Goal: Transaction & Acquisition: Purchase product/service

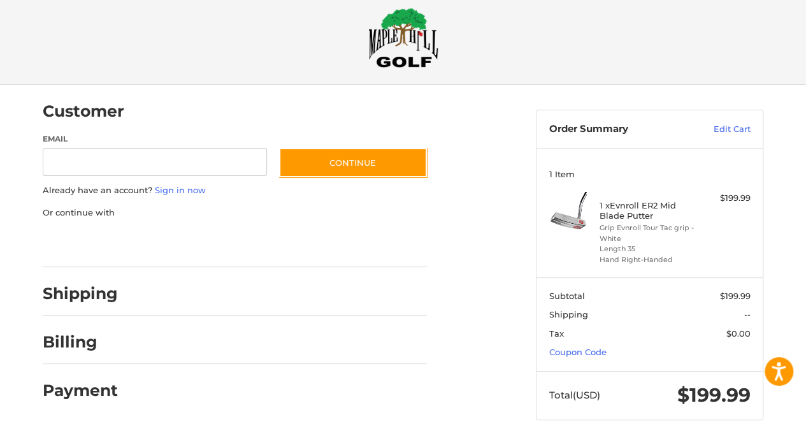
scroll to position [36, 0]
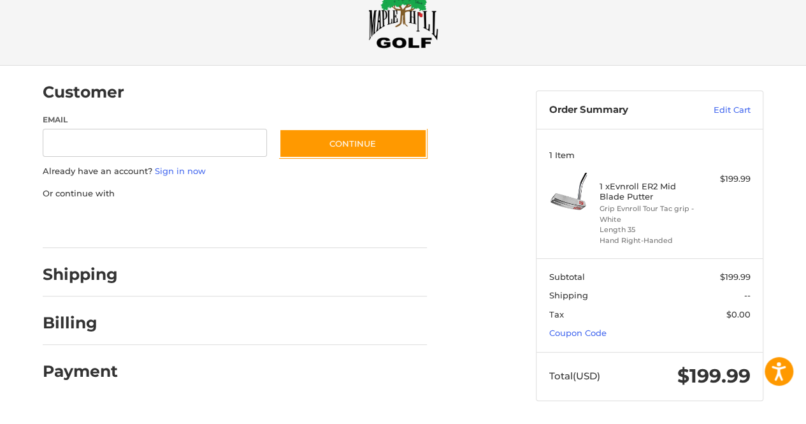
click at [391, 192] on p "Or continue with" at bounding box center [235, 193] width 384 height 13
click at [120, 336] on div "Billing" at bounding box center [235, 322] width 384 height 43
click at [727, 113] on link "Edit Cart" at bounding box center [718, 110] width 64 height 13
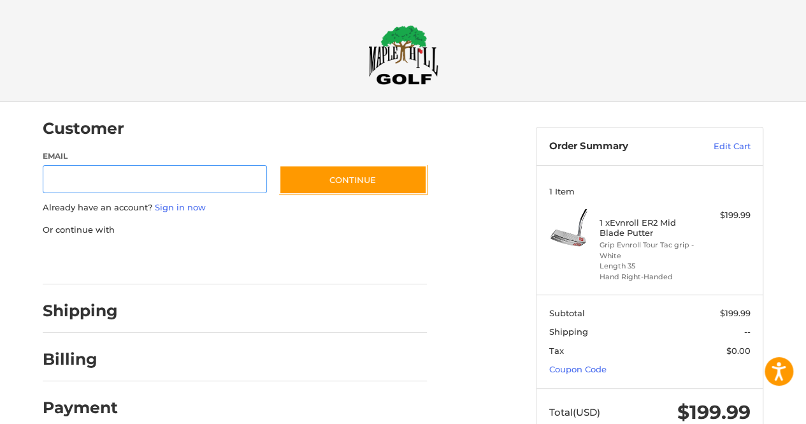
scroll to position [17, 0]
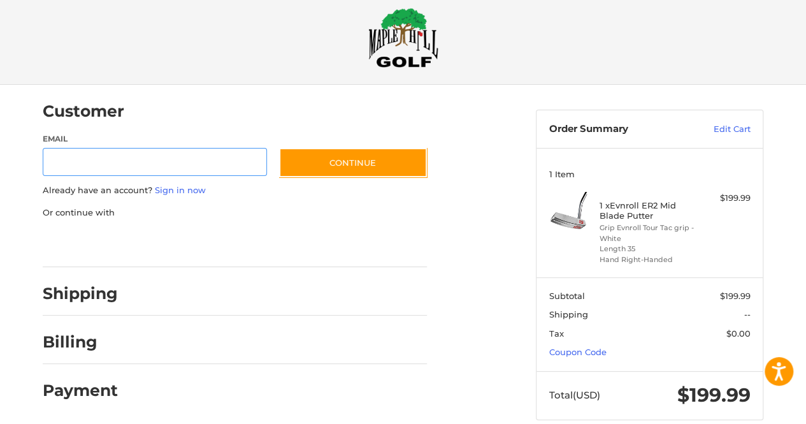
scroll to position [36, 0]
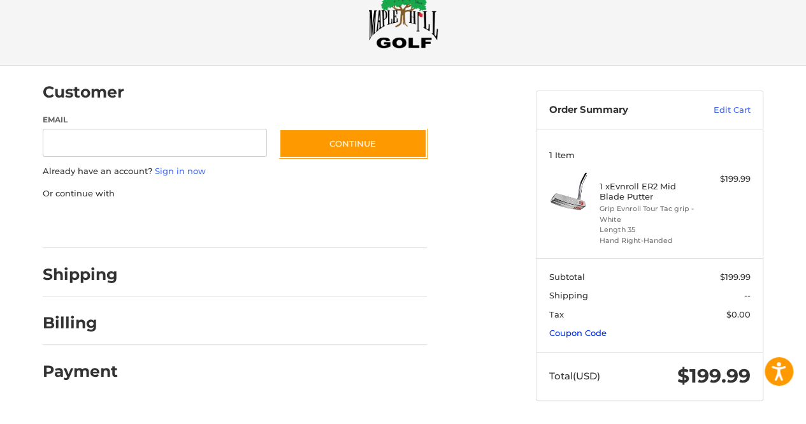
click at [587, 329] on link "Coupon Code" at bounding box center [577, 332] width 57 height 10
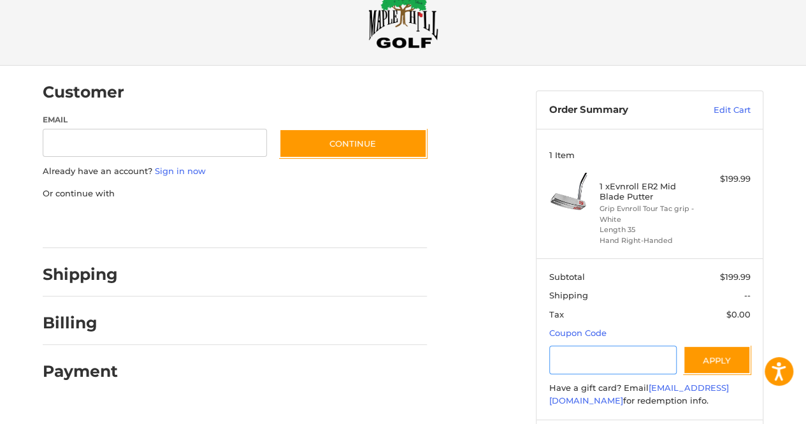
click at [587, 360] on input "Gift Certificate or Coupon Code" at bounding box center [613, 359] width 128 height 29
paste input "*********"
type input "*********"
click at [720, 364] on button "Apply" at bounding box center [717, 359] width 68 height 29
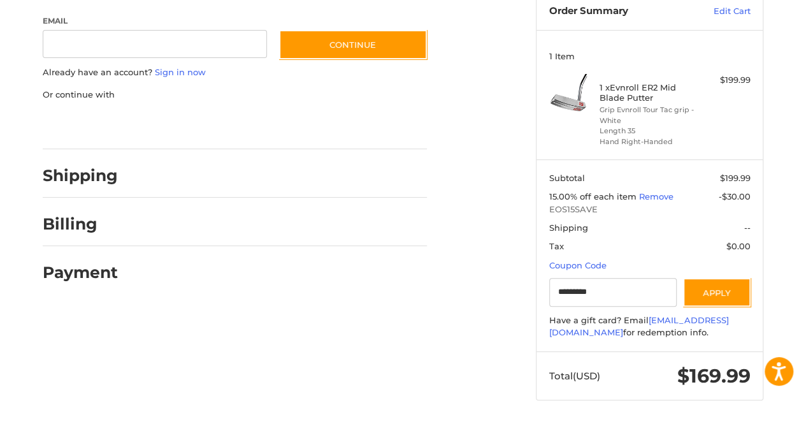
scroll to position [0, 0]
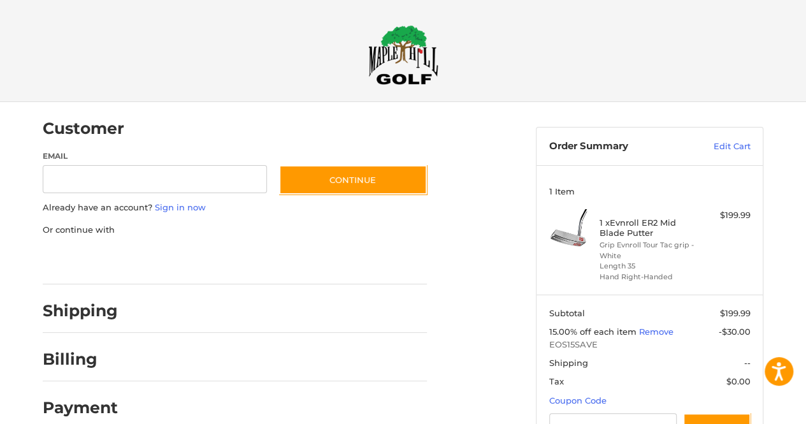
click at [397, 45] on img at bounding box center [403, 55] width 70 height 60
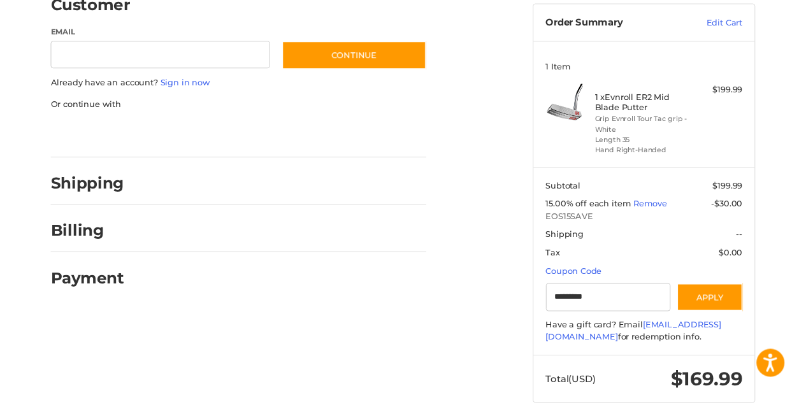
scroll to position [124, 0]
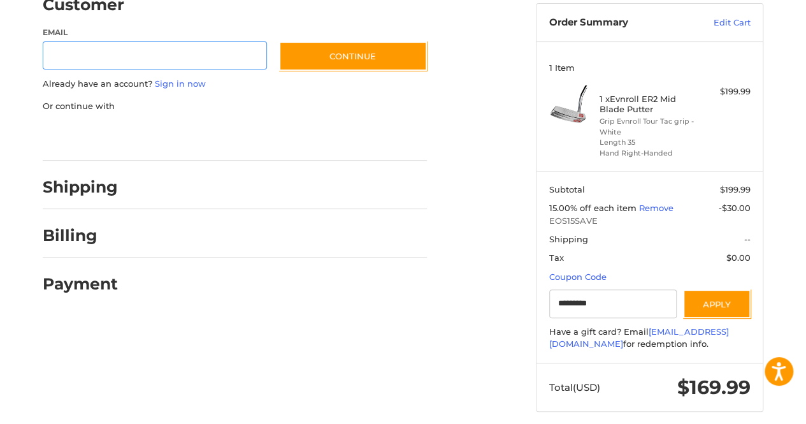
click at [83, 55] on input "Email" at bounding box center [155, 55] width 224 height 29
type input "**********"
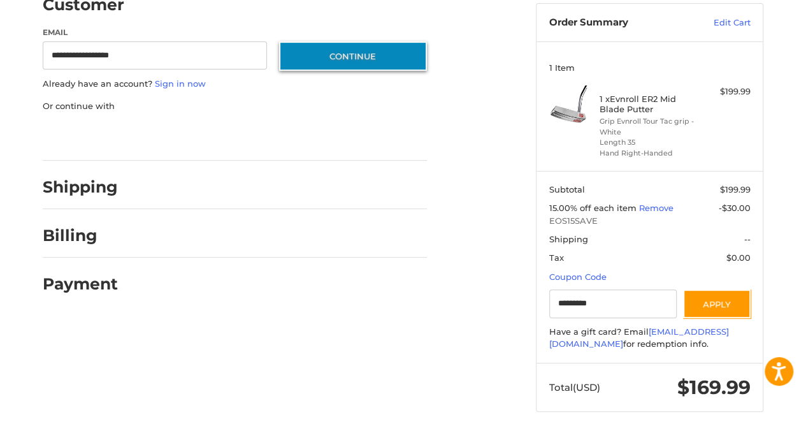
click at [330, 62] on button "Continue" at bounding box center [353, 55] width 148 height 29
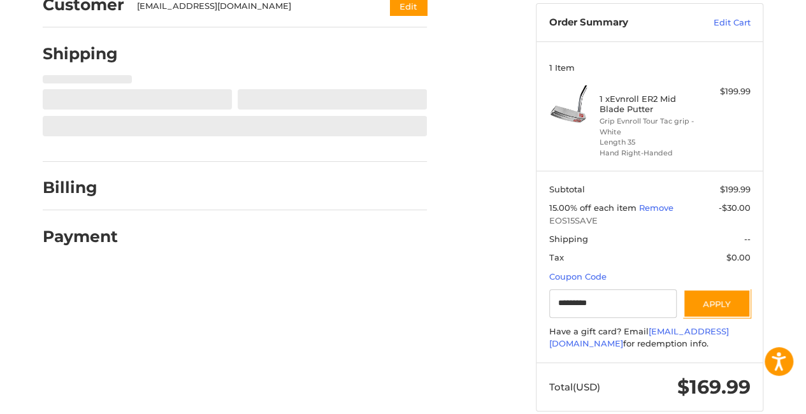
select select "**"
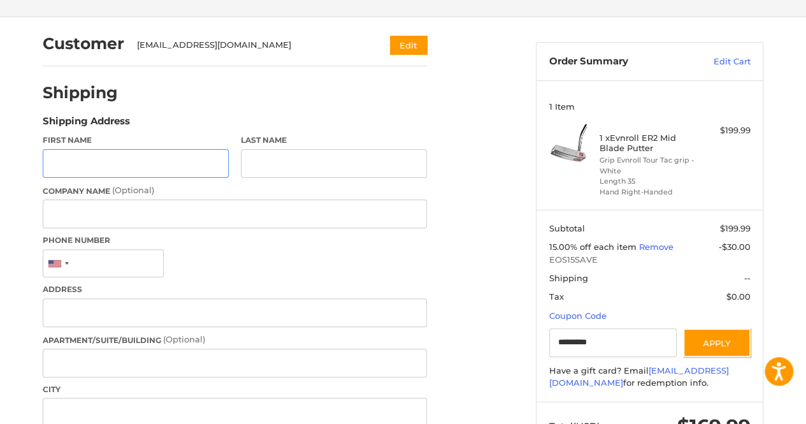
scroll to position [66, 0]
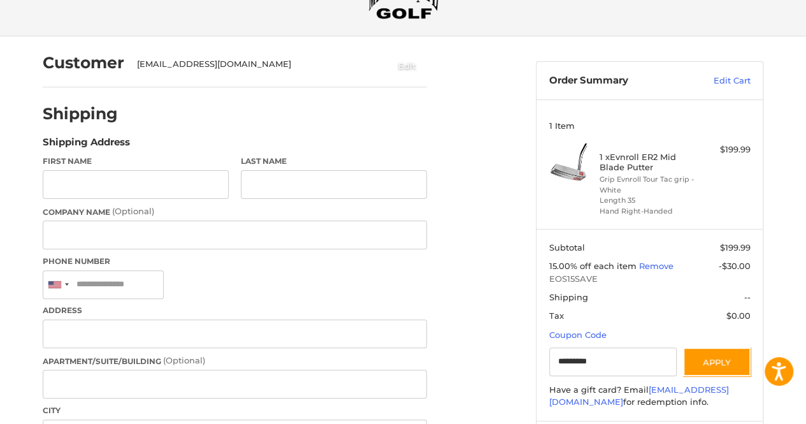
click at [403, 67] on button "Edit" at bounding box center [406, 65] width 39 height 21
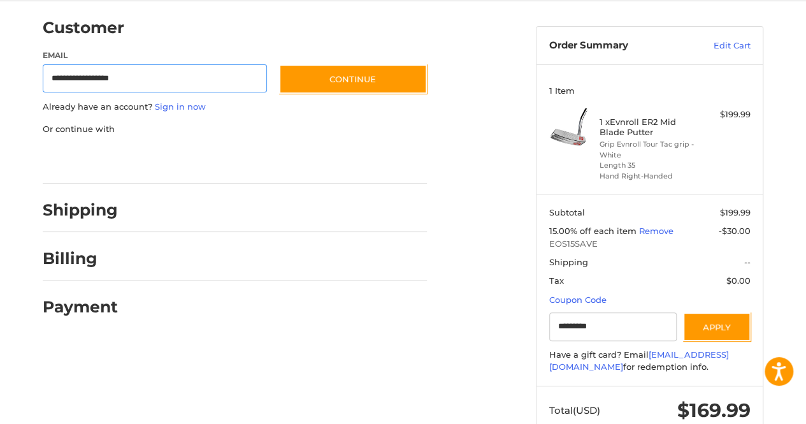
scroll to position [102, 0]
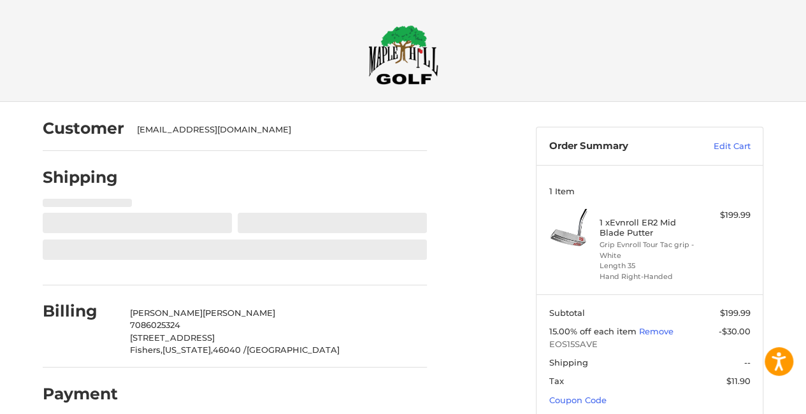
select select "**"
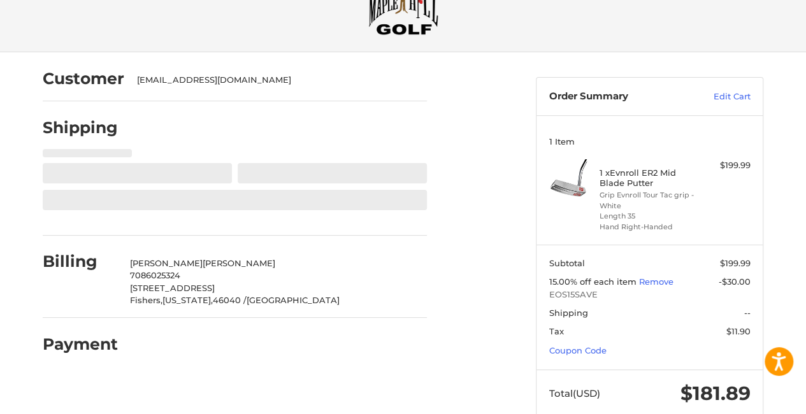
select select "**"
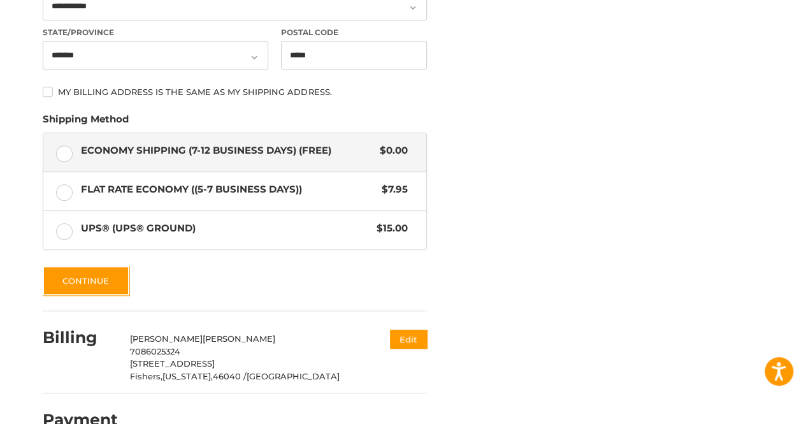
scroll to position [546, 0]
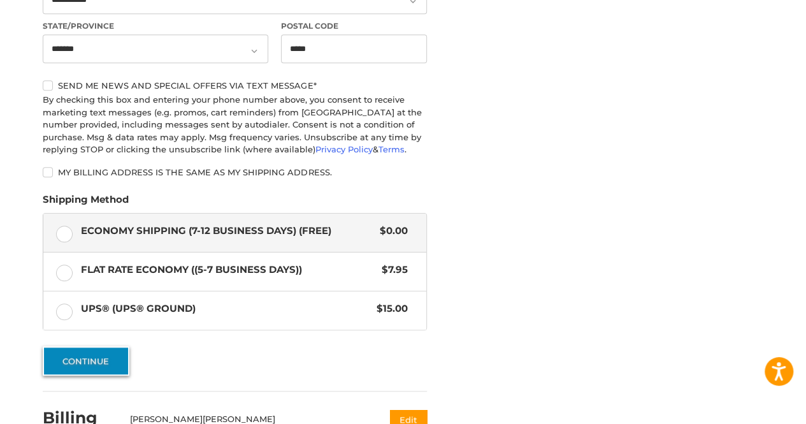
click at [103, 278] on label "Flat Rate Economy ((5-7 Business Days)) $7.95" at bounding box center [234, 271] width 383 height 38
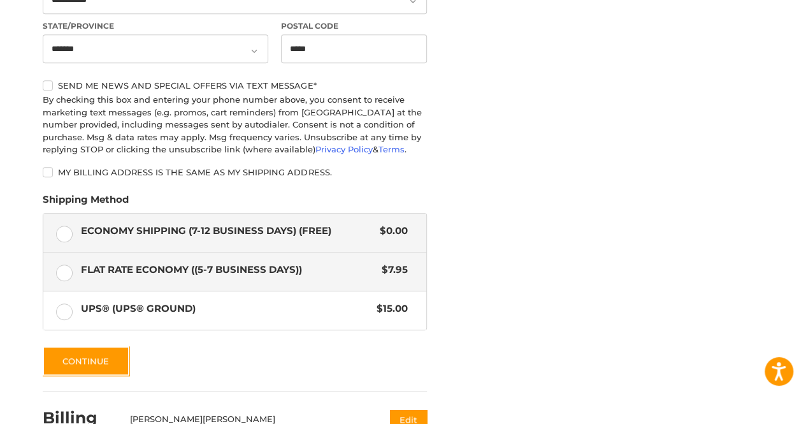
click at [64, 239] on label "Economy Shipping (7-12 Business Days) (Free) $0.00" at bounding box center [234, 232] width 383 height 38
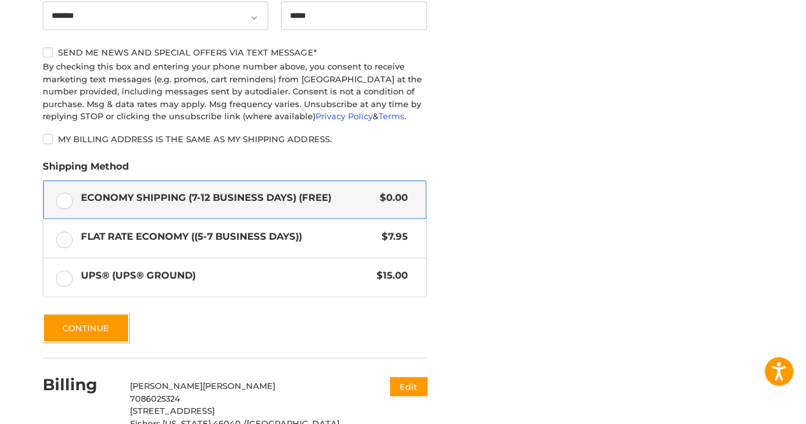
scroll to position [580, 0]
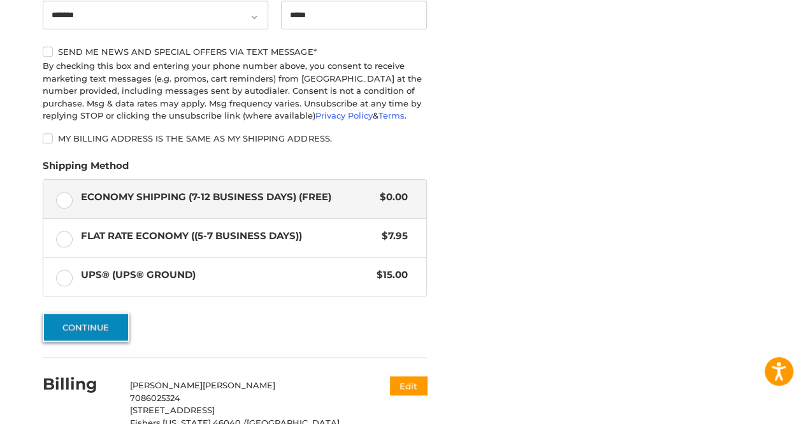
click at [110, 327] on button "Continue" at bounding box center [86, 326] width 87 height 29
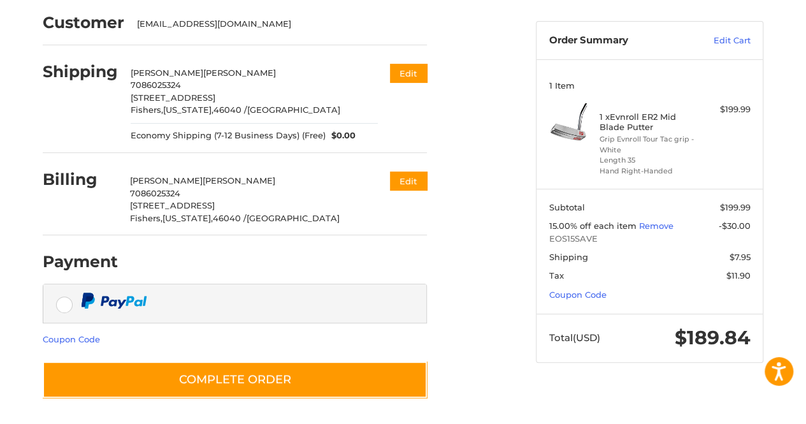
scroll to position [106, 0]
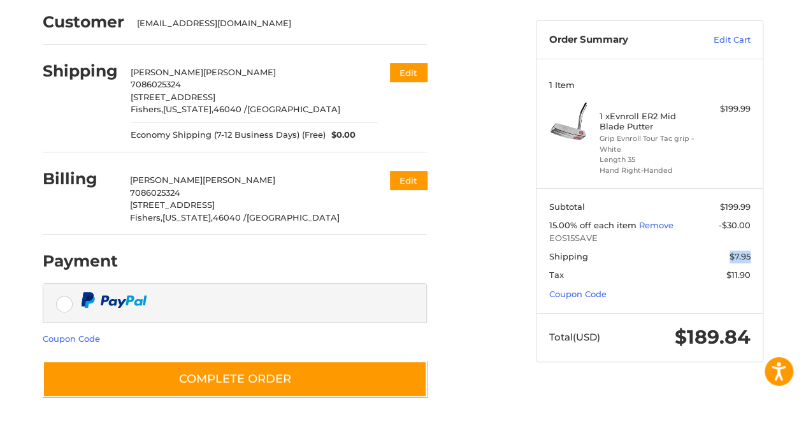
drag, startPoint x: 748, startPoint y: 257, endPoint x: 709, endPoint y: 258, distance: 39.5
click at [709, 258] on span "$7.95" at bounding box center [715, 256] width 71 height 13
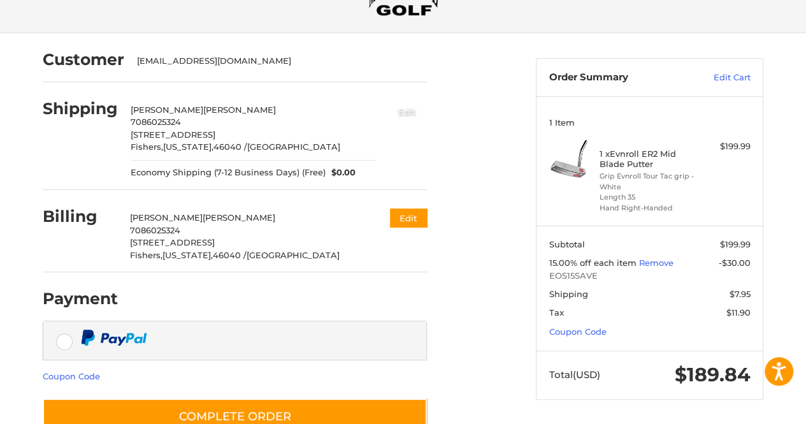
click at [407, 112] on button "Edit" at bounding box center [406, 111] width 39 height 21
select select "**"
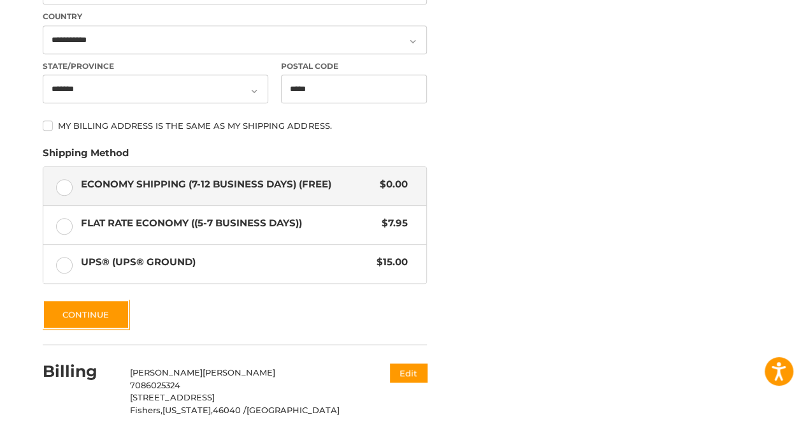
scroll to position [513, 0]
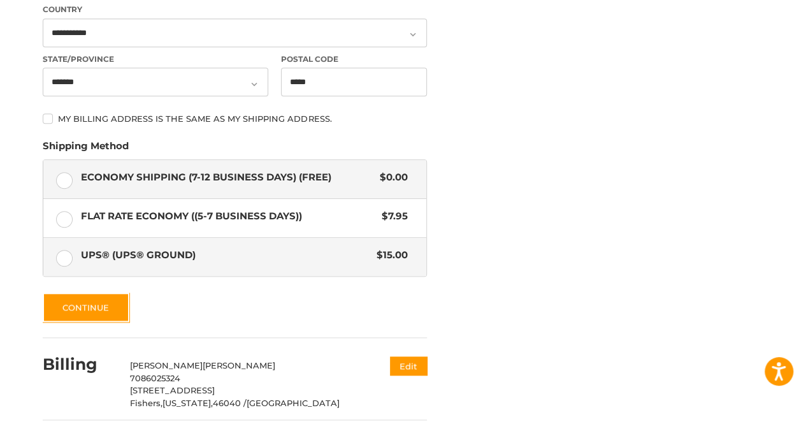
click at [175, 254] on span "UPS® (UPS® Ground)" at bounding box center [226, 255] width 290 height 15
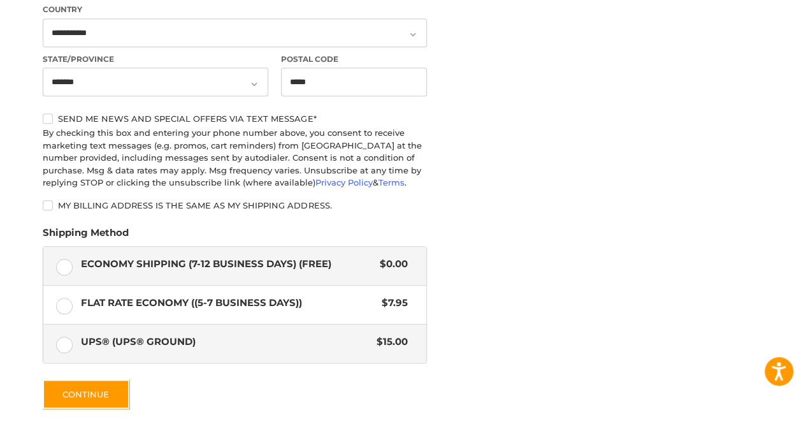
click at [64, 259] on label "Economy Shipping (7-12 Business Days) (Free) $0.00" at bounding box center [234, 265] width 383 height 38
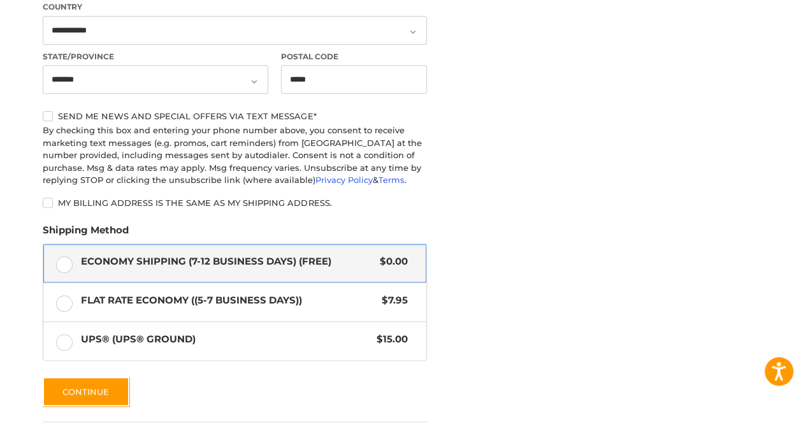
scroll to position [517, 0]
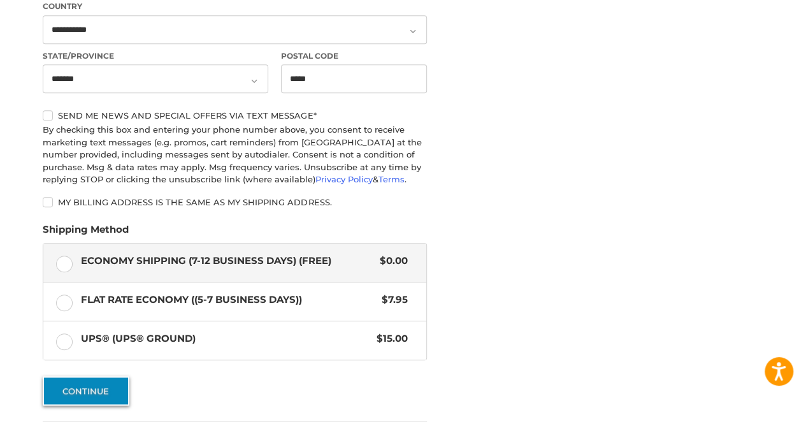
click at [103, 397] on button "Continue" at bounding box center [86, 390] width 87 height 29
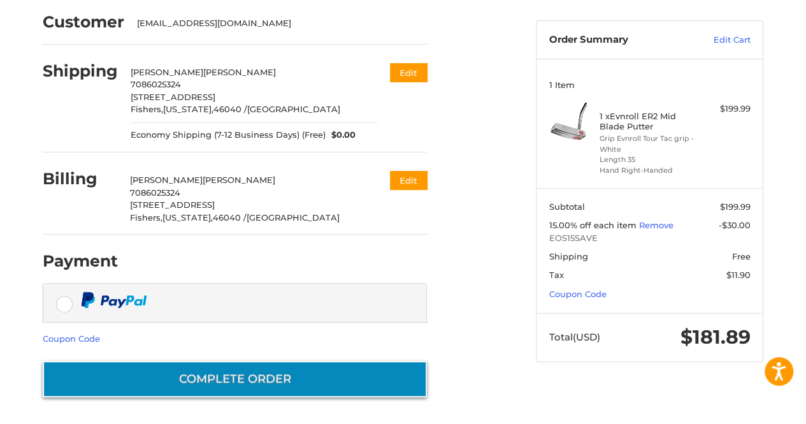
scroll to position [106, 0]
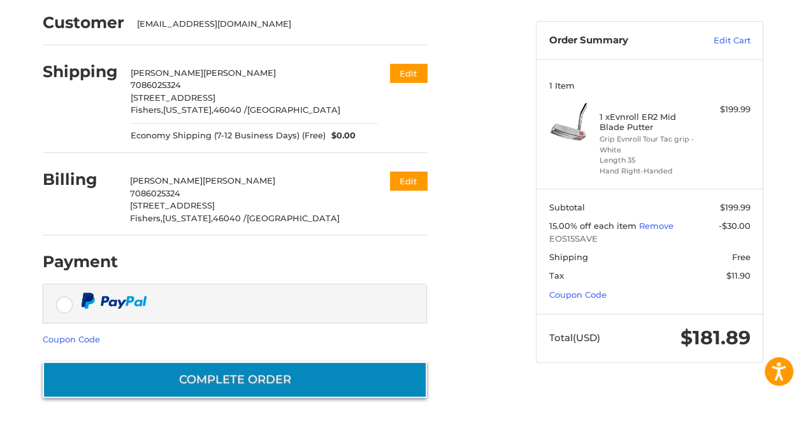
click at [250, 382] on button "Complete order" at bounding box center [235, 379] width 384 height 36
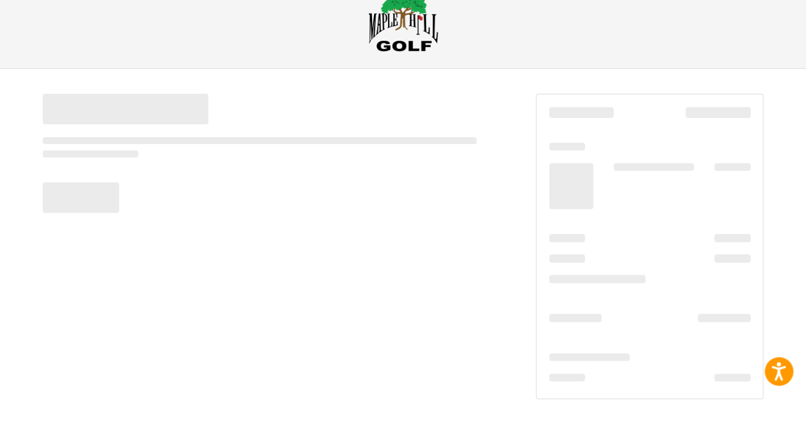
scroll to position [33, 0]
